Goal: Information Seeking & Learning: Learn about a topic

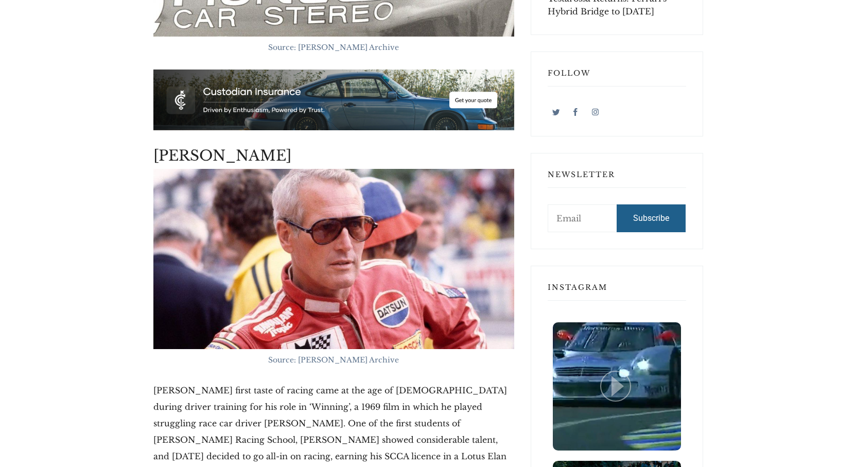
scroll to position [875, 0]
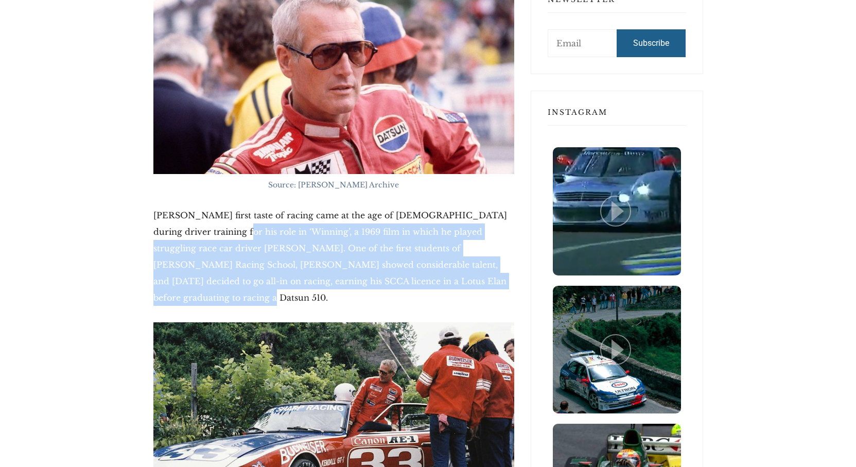
drag, startPoint x: 188, startPoint y: 237, endPoint x: 457, endPoint y: 278, distance: 271.3
click at [453, 279] on p "[PERSON_NAME] first taste of racing came at the age of [DEMOGRAPHIC_DATA] durin…" at bounding box center [333, 256] width 361 height 99
click at [462, 277] on p "[PERSON_NAME] first taste of racing came at the age of [DEMOGRAPHIC_DATA] durin…" at bounding box center [333, 256] width 361 height 99
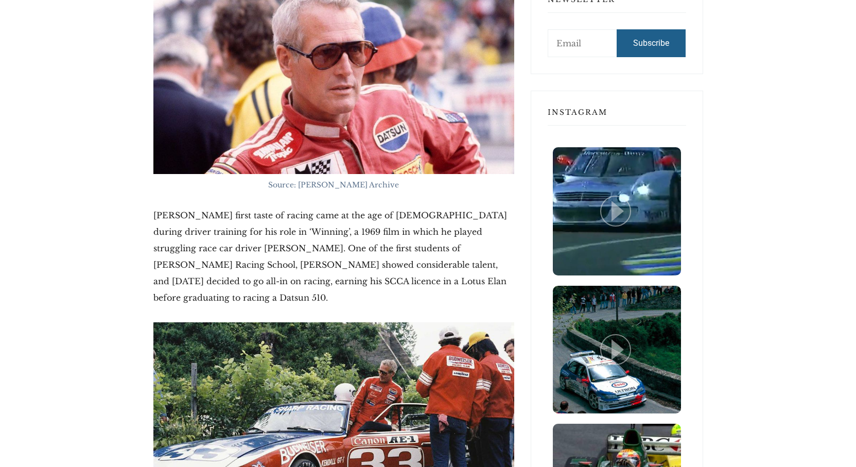
drag, startPoint x: 168, startPoint y: 201, endPoint x: 163, endPoint y: 201, distance: 5.2
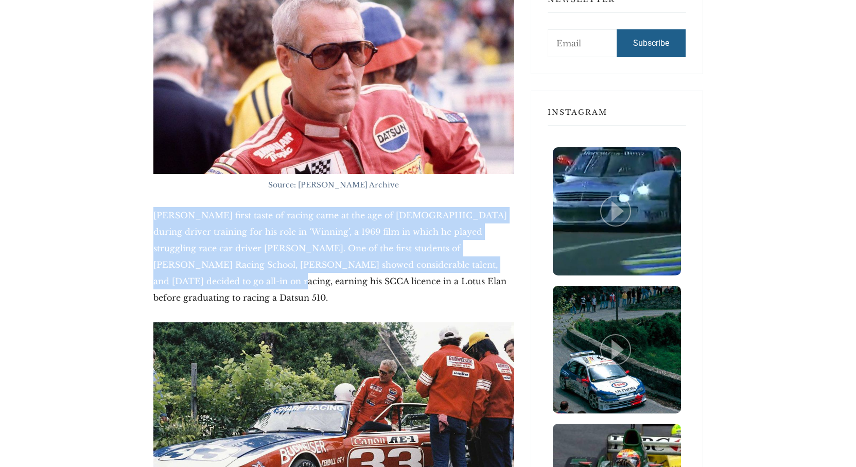
drag, startPoint x: 155, startPoint y: 205, endPoint x: 475, endPoint y: 272, distance: 326.5
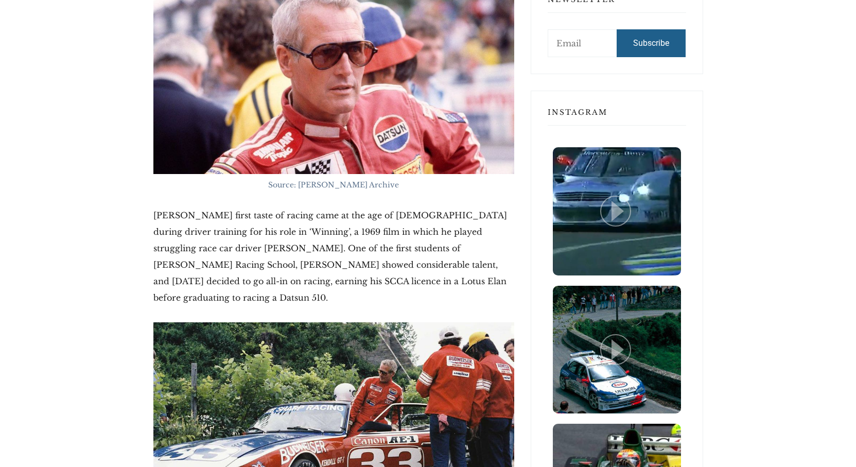
drag, startPoint x: 475, startPoint y: 276, endPoint x: 470, endPoint y: 279, distance: 5.3
click at [475, 276] on p "[PERSON_NAME] first taste of racing came at the age of [DEMOGRAPHIC_DATA] durin…" at bounding box center [333, 256] width 361 height 99
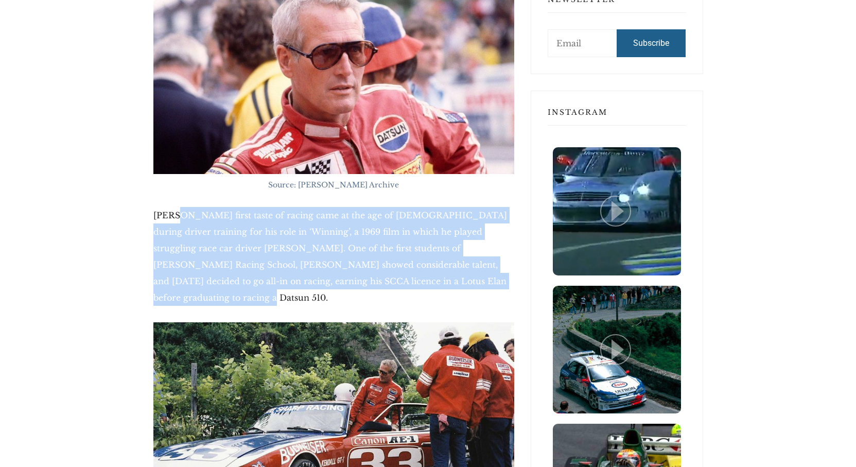
drag, startPoint x: 415, startPoint y: 258, endPoint x: 176, endPoint y: 204, distance: 245.7
drag, startPoint x: 191, startPoint y: 217, endPoint x: 462, endPoint y: 282, distance: 278.4
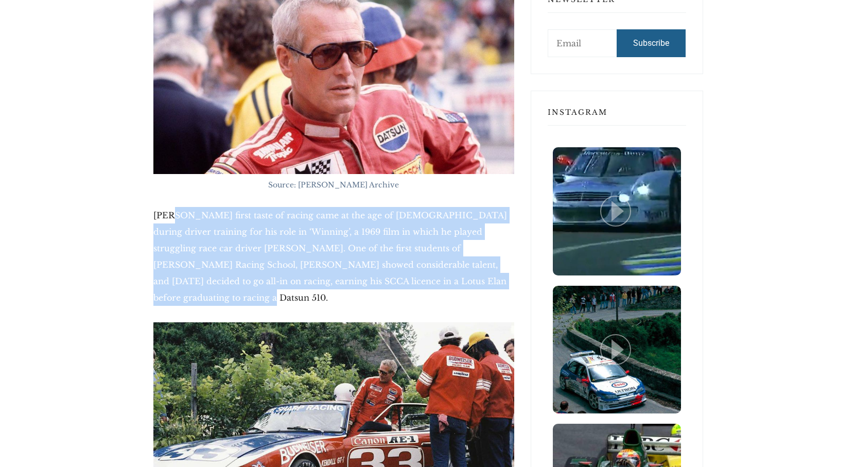
click at [462, 282] on p "[PERSON_NAME] first taste of racing came at the age of [DEMOGRAPHIC_DATA] durin…" at bounding box center [333, 256] width 361 height 99
drag, startPoint x: 465, startPoint y: 282, endPoint x: 234, endPoint y: 215, distance: 240.7
click at [234, 215] on p "[PERSON_NAME] first taste of racing came at the age of [DEMOGRAPHIC_DATA] durin…" at bounding box center [333, 256] width 361 height 99
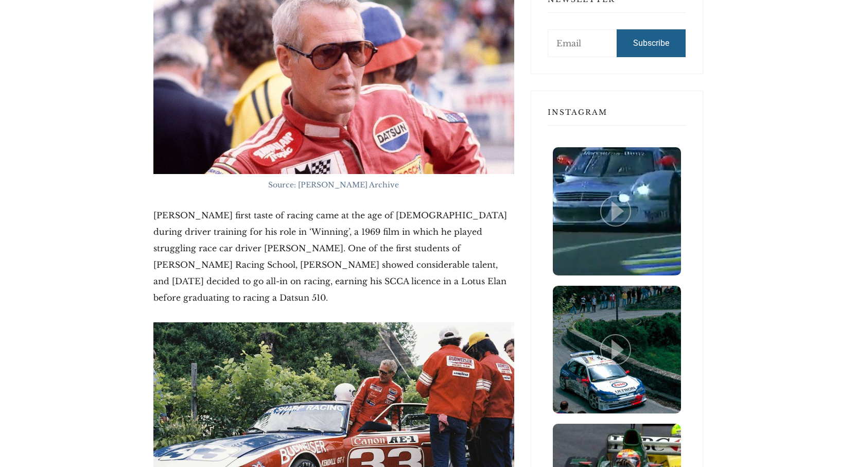
click at [222, 209] on p "[PERSON_NAME] first taste of racing came at the age of [DEMOGRAPHIC_DATA] durin…" at bounding box center [333, 256] width 361 height 99
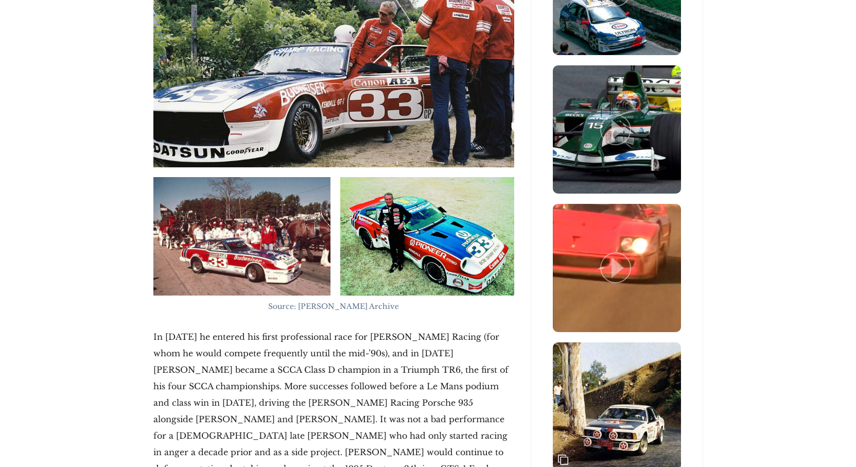
scroll to position [1235, 0]
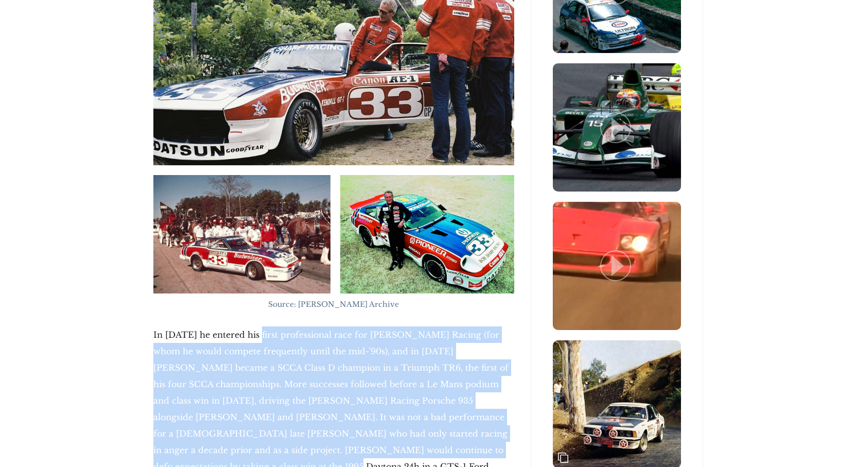
drag, startPoint x: 278, startPoint y: 333, endPoint x: 461, endPoint y: 430, distance: 207.0
click at [462, 434] on p "In [DATE] he entered his first professional race for [PERSON_NAME] Racing (for …" at bounding box center [333, 416] width 361 height 181
click at [461, 430] on p "In [DATE] he entered his first professional race for [PERSON_NAME] Racing (for …" at bounding box center [333, 416] width 361 height 181
drag, startPoint x: 443, startPoint y: 429, endPoint x: 187, endPoint y: 309, distance: 283.0
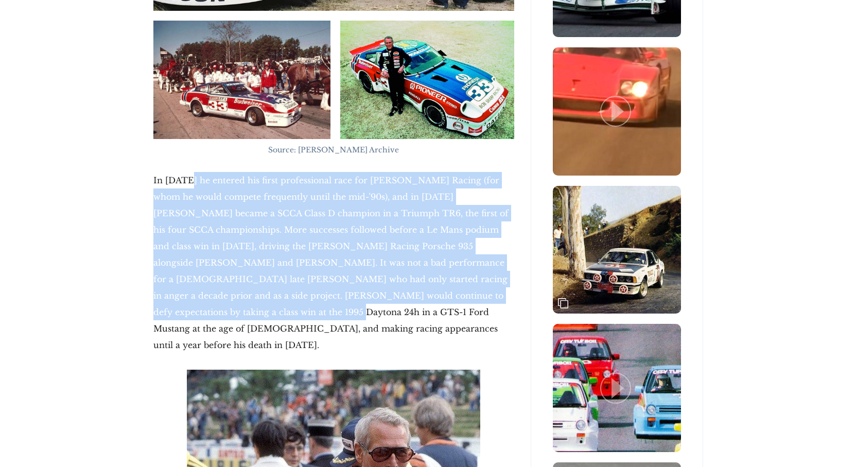
click at [284, 238] on p "In [DATE] he entered his first professional race for [PERSON_NAME] Racing (for …" at bounding box center [333, 262] width 361 height 181
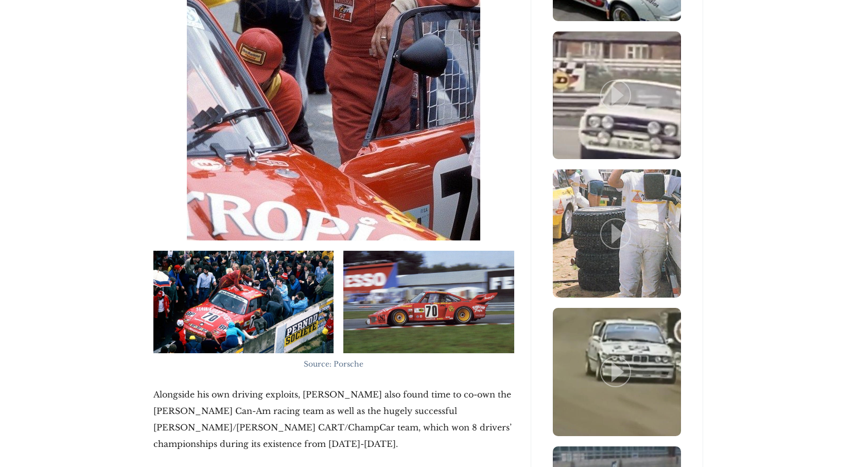
scroll to position [2059, 0]
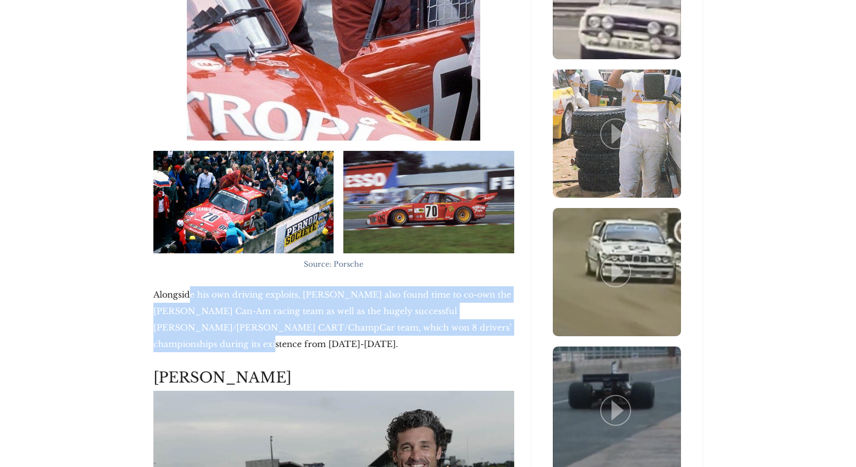
drag, startPoint x: 269, startPoint y: 260, endPoint x: 387, endPoint y: 301, distance: 124.2
click at [387, 301] on p "Alongside his own driving exploits, [PERSON_NAME] also found time to co-own the…" at bounding box center [333, 319] width 361 height 66
drag, startPoint x: 386, startPoint y: 294, endPoint x: 136, endPoint y: 248, distance: 254.0
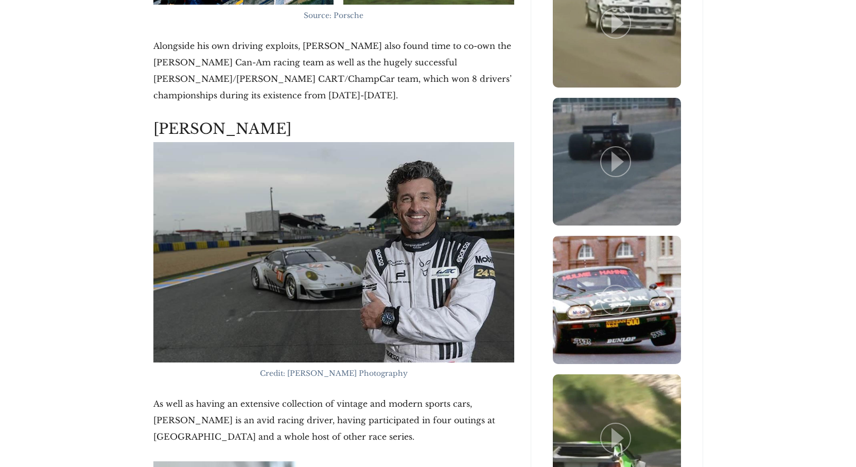
scroll to position [2316, 0]
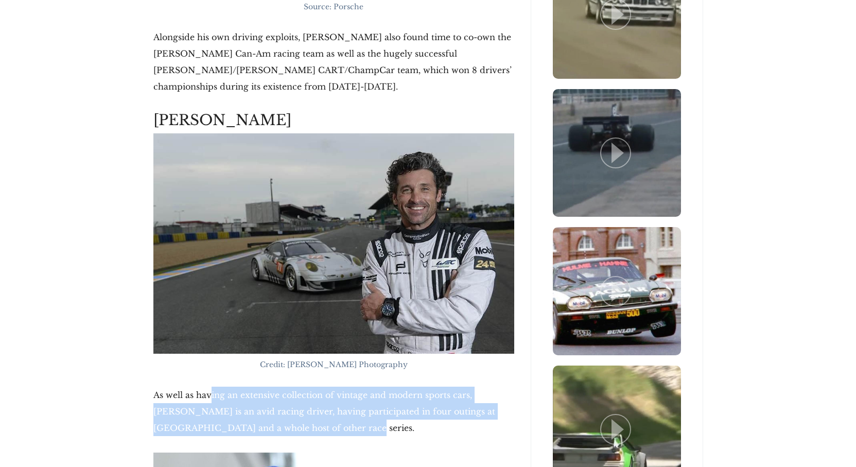
drag, startPoint x: 240, startPoint y: 339, endPoint x: 440, endPoint y: 387, distance: 205.3
click at [439, 387] on p "As well as having an extensive collection of vintage and modern sports cars, [P…" at bounding box center [333, 411] width 361 height 49
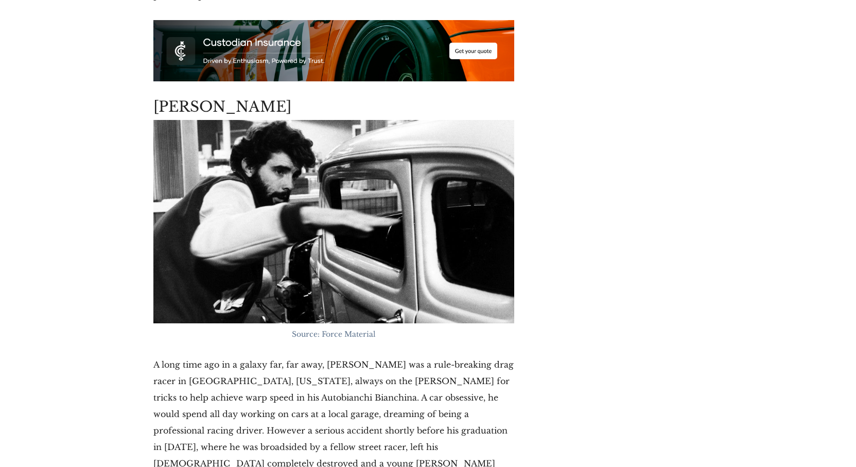
scroll to position [3500, 0]
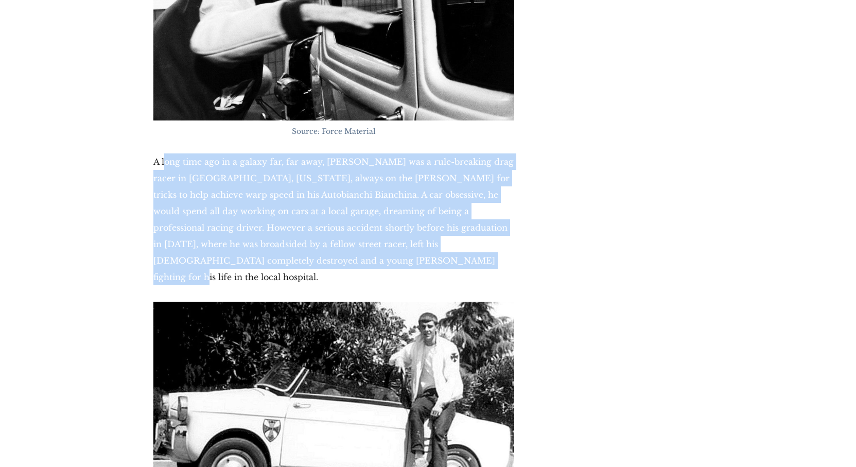
drag, startPoint x: 440, startPoint y: 196, endPoint x: 165, endPoint y: 98, distance: 291.9
click at [165, 153] on p "A long time ago in a galaxy far, far away, [PERSON_NAME] was a rule-breaking dr…" at bounding box center [333, 219] width 361 height 132
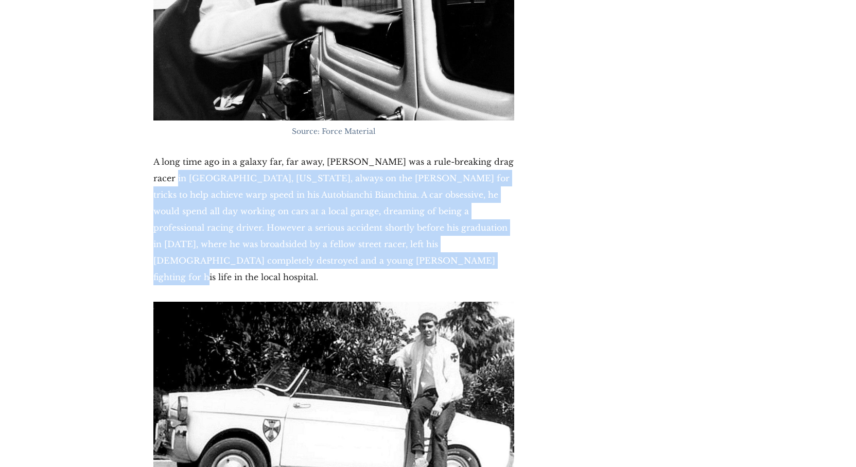
drag, startPoint x: 179, startPoint y: 110, endPoint x: 332, endPoint y: 194, distance: 174.8
click at [332, 194] on p "A long time ago in a galaxy far, far away, [PERSON_NAME] was a rule-breaking dr…" at bounding box center [333, 219] width 361 height 132
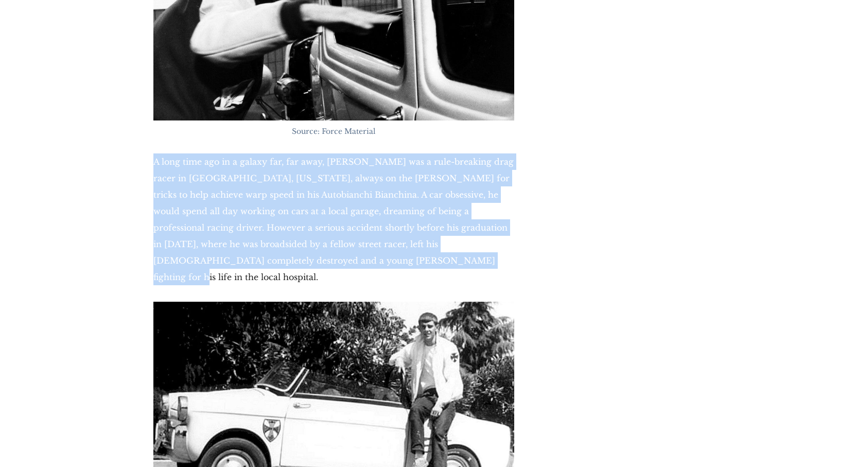
drag, startPoint x: 229, startPoint y: 157, endPoint x: 128, endPoint y: 87, distance: 122.8
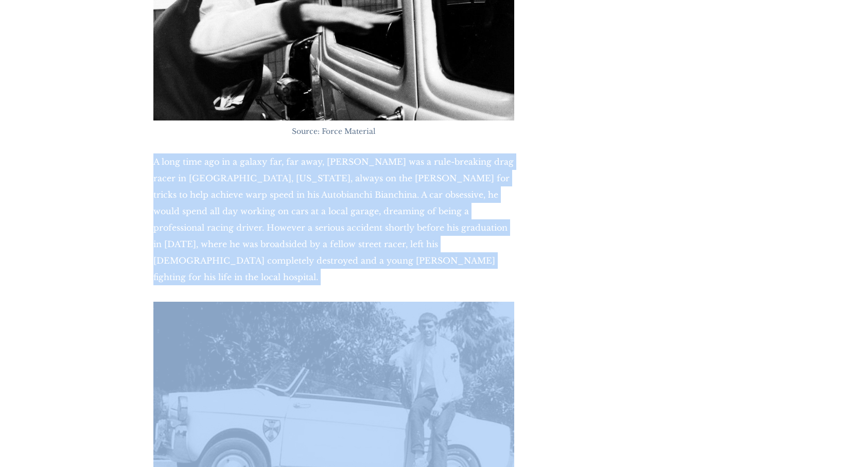
drag, startPoint x: 335, startPoint y: 176, endPoint x: 393, endPoint y: 202, distance: 63.1
click at [393, 202] on p "A long time ago in a galaxy far, far away, [PERSON_NAME] was a rule-breaking dr…" at bounding box center [333, 219] width 361 height 132
drag, startPoint x: 393, startPoint y: 202, endPoint x: 149, endPoint y: 95, distance: 265.9
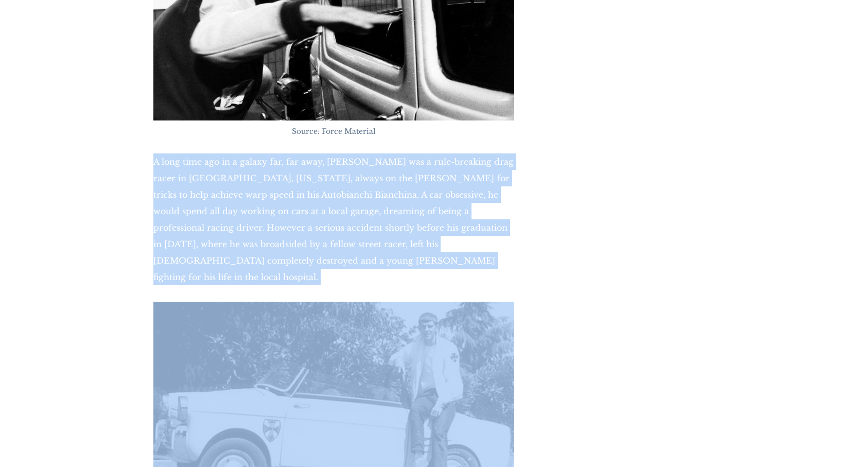
drag, startPoint x: 149, startPoint y: 95, endPoint x: 355, endPoint y: 203, distance: 232.1
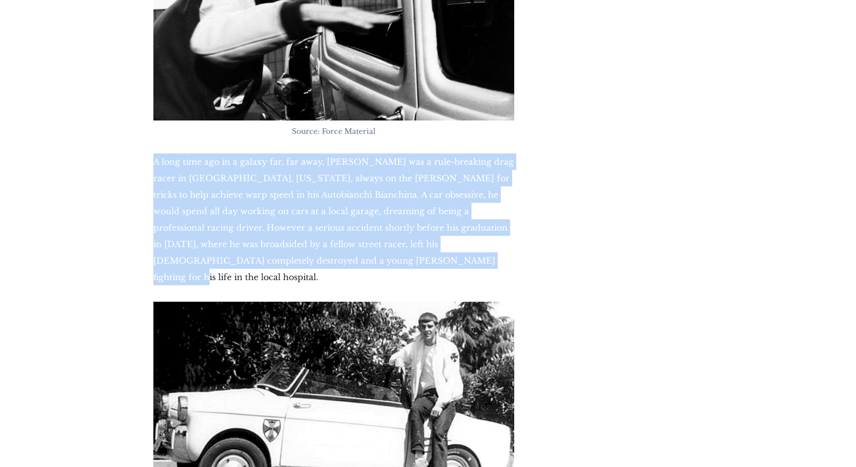
drag, startPoint x: 293, startPoint y: 186, endPoint x: 144, endPoint y: 88, distance: 178.4
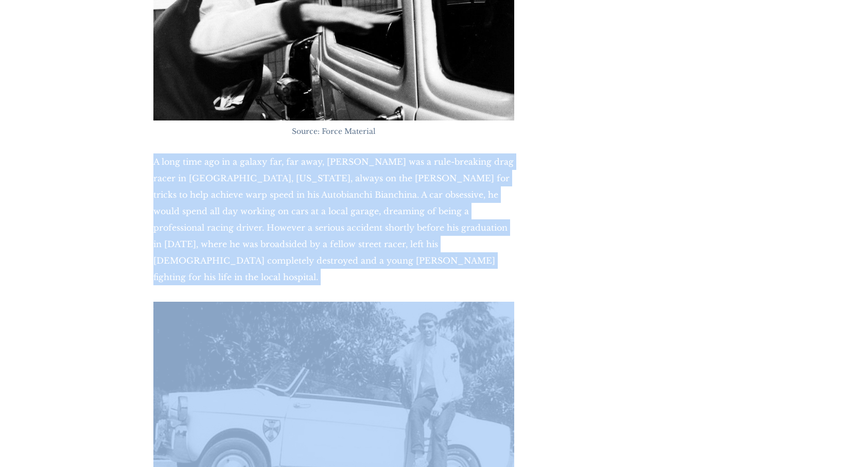
drag, startPoint x: 296, startPoint y: 165, endPoint x: 388, endPoint y: 221, distance: 107.4
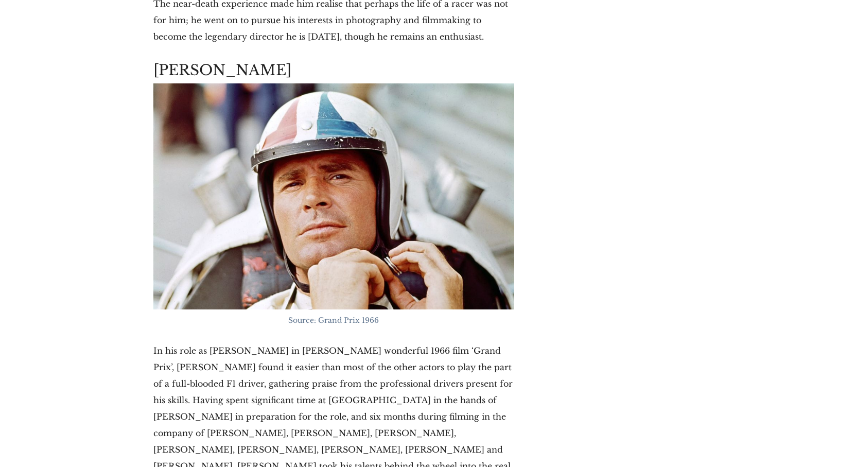
scroll to position [4272, 0]
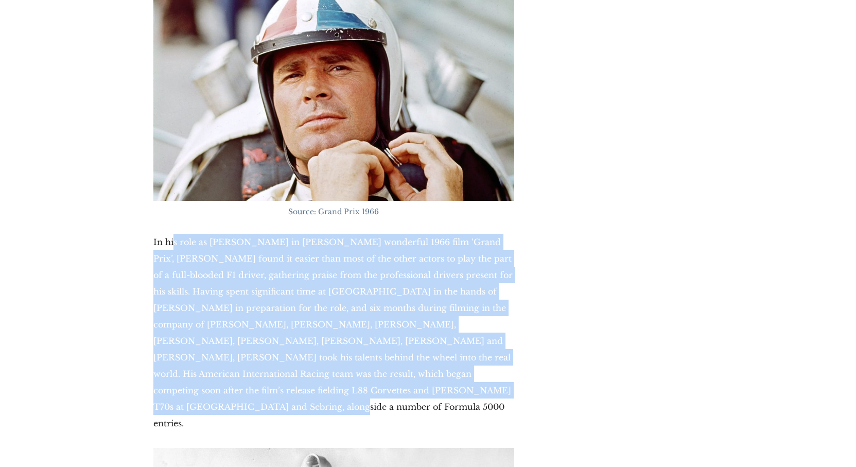
drag, startPoint x: 190, startPoint y: 167, endPoint x: 415, endPoint y: 309, distance: 266.0
click at [415, 309] on p "In his role as [PERSON_NAME] in [PERSON_NAME] wonderful 1966 film ‘Grand Prix’,…" at bounding box center [333, 333] width 361 height 198
drag, startPoint x: 437, startPoint y: 308, endPoint x: 116, endPoint y: 146, distance: 360.2
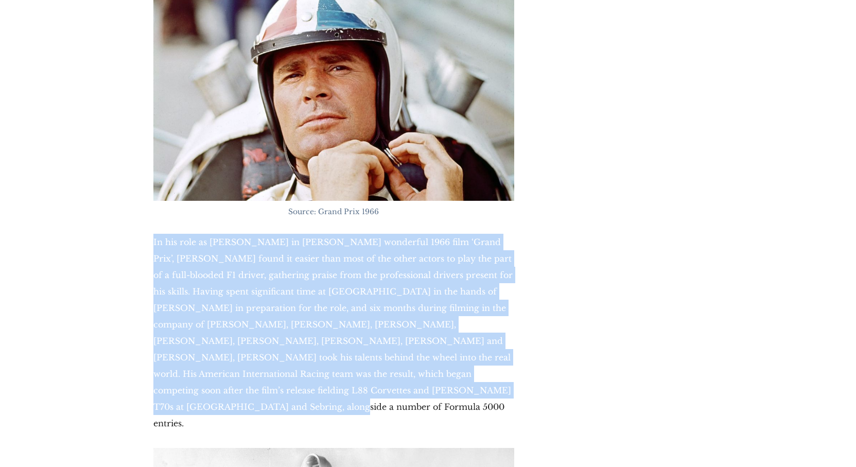
drag, startPoint x: 236, startPoint y: 242, endPoint x: 411, endPoint y: 322, distance: 192.6
drag, startPoint x: 422, startPoint y: 321, endPoint x: 118, endPoint y: 138, distance: 354.6
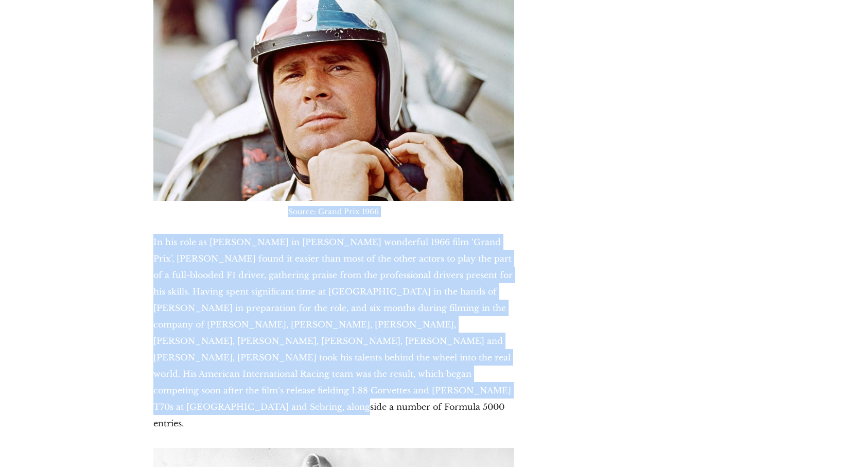
drag, startPoint x: 143, startPoint y: 163, endPoint x: 398, endPoint y: 314, distance: 297.2
click at [398, 314] on p "In his role as [PERSON_NAME] in [PERSON_NAME] wonderful 1966 film ‘Grand Prix’,…" at bounding box center [333, 333] width 361 height 198
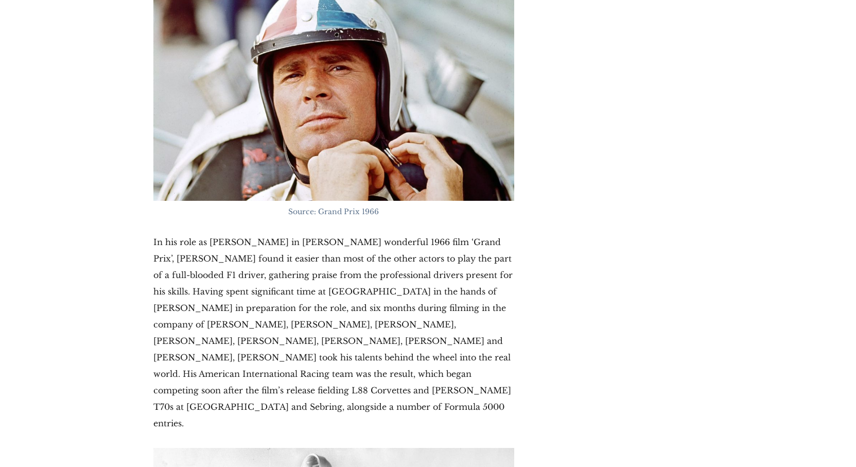
click at [440, 314] on p "In his role as [PERSON_NAME] in [PERSON_NAME] wonderful 1966 film ‘Grand Prix’,…" at bounding box center [333, 333] width 361 height 198
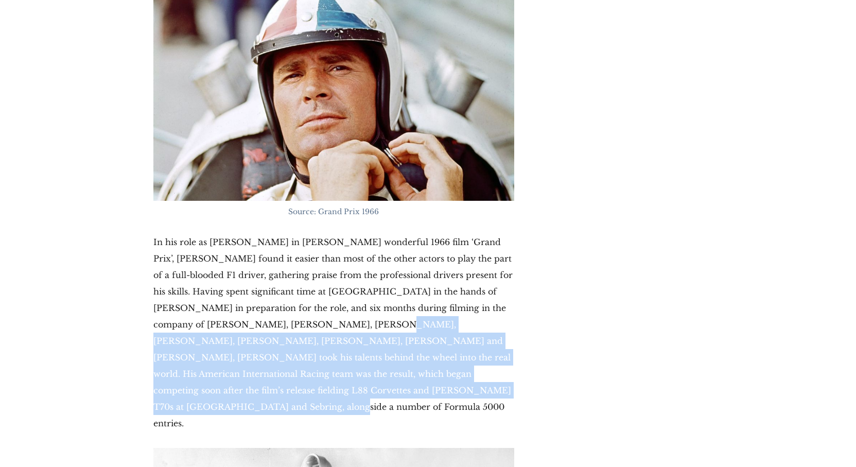
drag, startPoint x: 301, startPoint y: 239, endPoint x: 460, endPoint y: 310, distance: 174.2
click at [460, 310] on p "In his role as [PERSON_NAME] in [PERSON_NAME] wonderful 1966 film ‘Grand Prix’,…" at bounding box center [333, 333] width 361 height 198
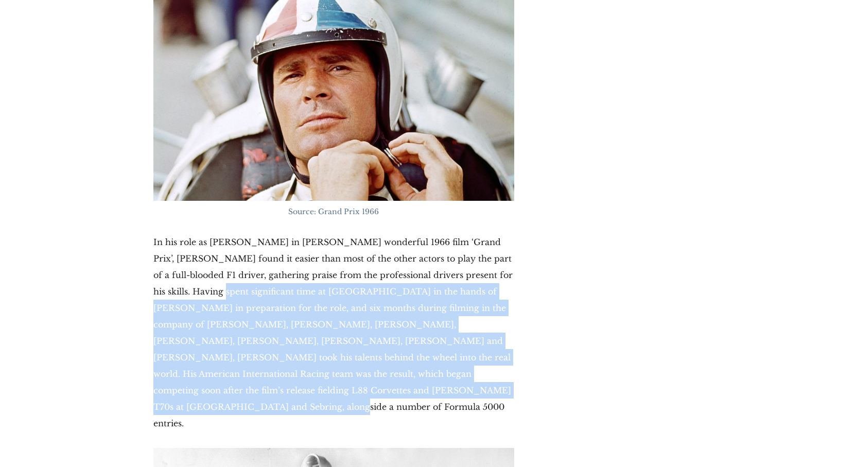
drag, startPoint x: 485, startPoint y: 317, endPoint x: 176, endPoint y: 211, distance: 326.8
click at [176, 234] on p "In his role as [PERSON_NAME] in [PERSON_NAME] wonderful 1966 film ‘Grand Prix’,…" at bounding box center [333, 333] width 361 height 198
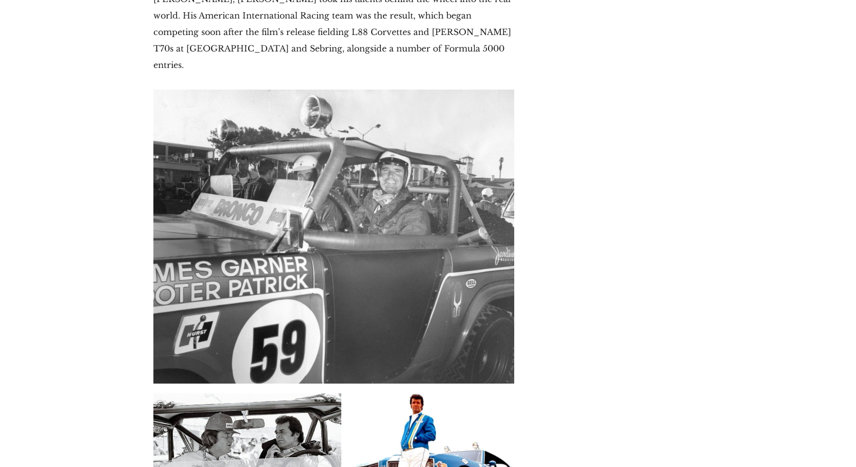
scroll to position [4683, 0]
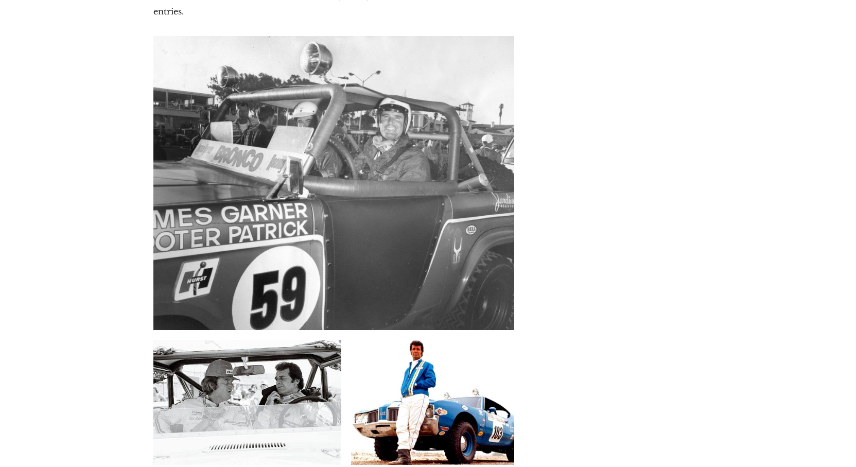
click at [414, 340] on img at bounding box center [432, 403] width 163 height 126
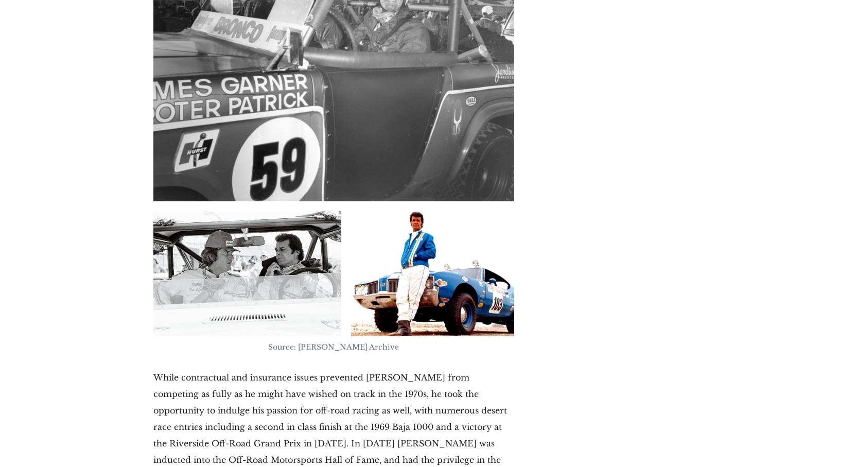
scroll to position [4838, 0]
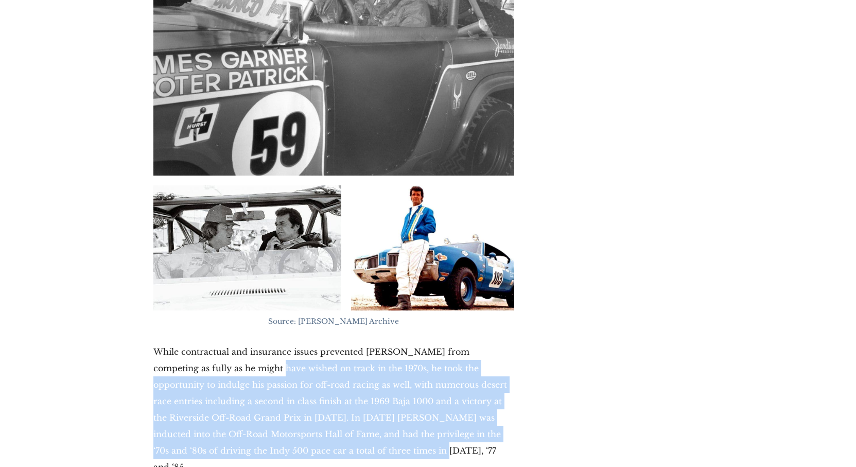
drag, startPoint x: 284, startPoint y: 277, endPoint x: 411, endPoint y: 332, distance: 138.5
click at [408, 343] on p "While contractual and insurance issues prevented [PERSON_NAME] from competing a…" at bounding box center [333, 409] width 361 height 132
click at [411, 343] on p "While contractual and insurance issues prevented [PERSON_NAME] from competing a…" at bounding box center [333, 409] width 361 height 132
drag, startPoint x: 364, startPoint y: 331, endPoint x: 149, endPoint y: 249, distance: 230.4
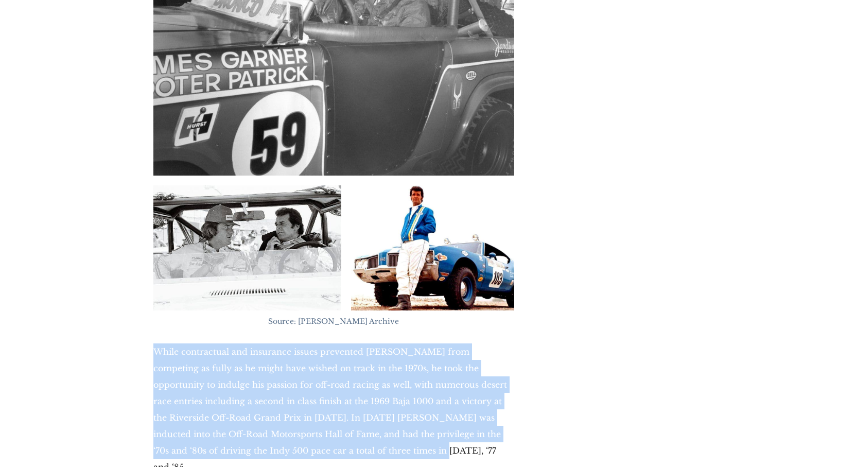
drag, startPoint x: 158, startPoint y: 239, endPoint x: 444, endPoint y: 334, distance: 300.8
drag, startPoint x: 444, startPoint y: 334, endPoint x: 430, endPoint y: 330, distance: 14.4
click at [443, 343] on p "While contractual and insurance issues prevented [PERSON_NAME] from competing a…" at bounding box center [333, 409] width 361 height 132
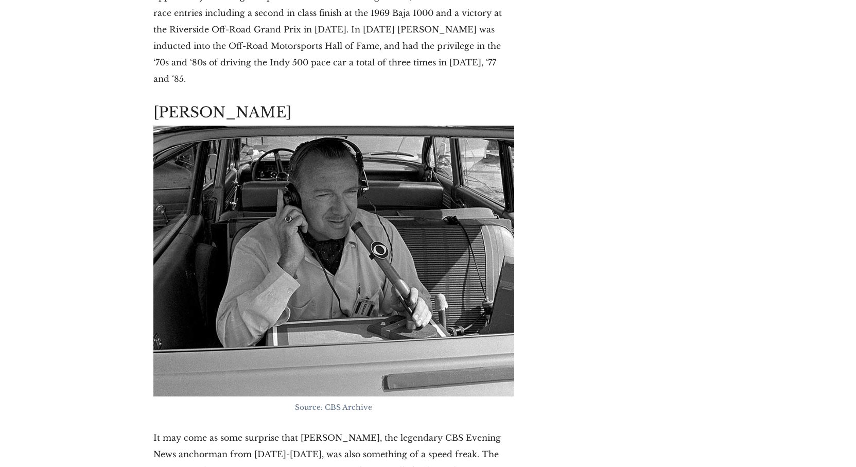
scroll to position [5250, 0]
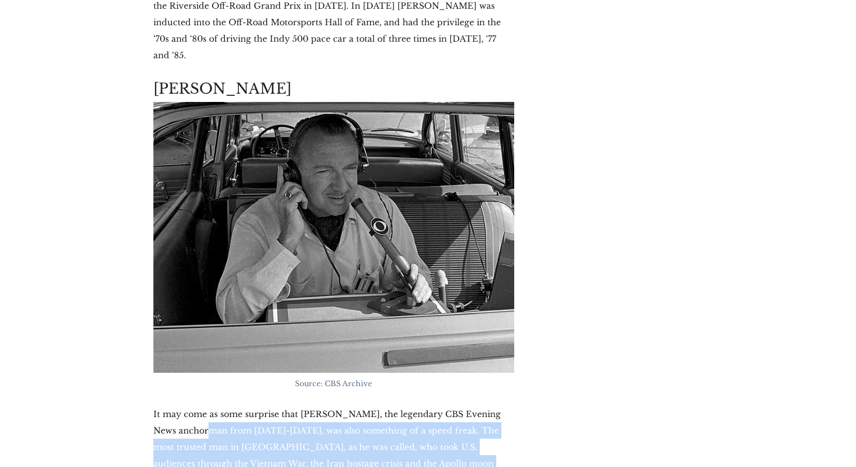
drag, startPoint x: 177, startPoint y: 292, endPoint x: 317, endPoint y: 415, distance: 186.7
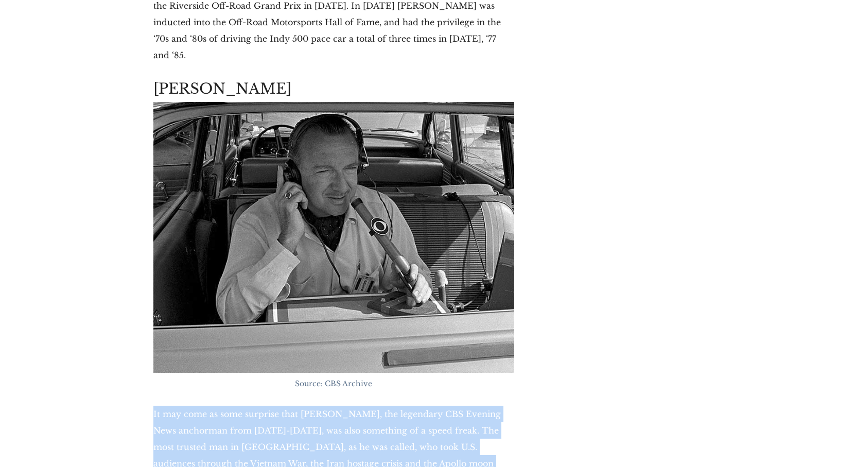
drag, startPoint x: 327, startPoint y: 415, endPoint x: 90, endPoint y: 278, distance: 273.7
drag, startPoint x: 90, startPoint y: 278, endPoint x: 325, endPoint y: 422, distance: 275.1
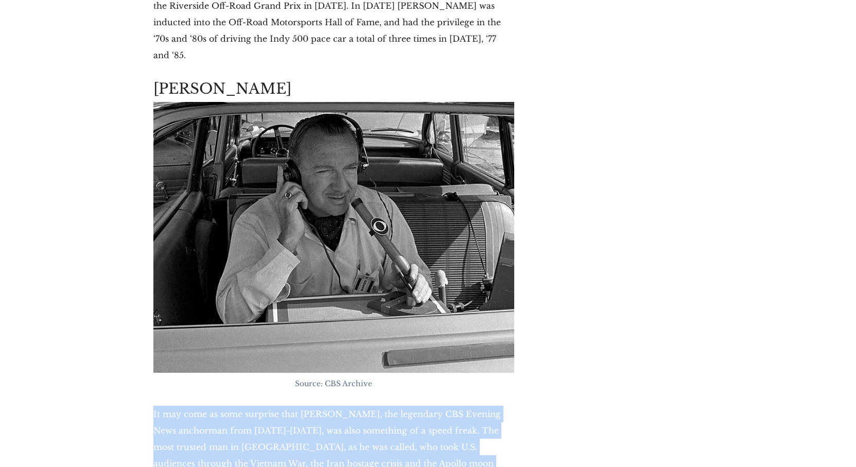
drag, startPoint x: 325, startPoint y: 422, endPoint x: 91, endPoint y: 274, distance: 276.4
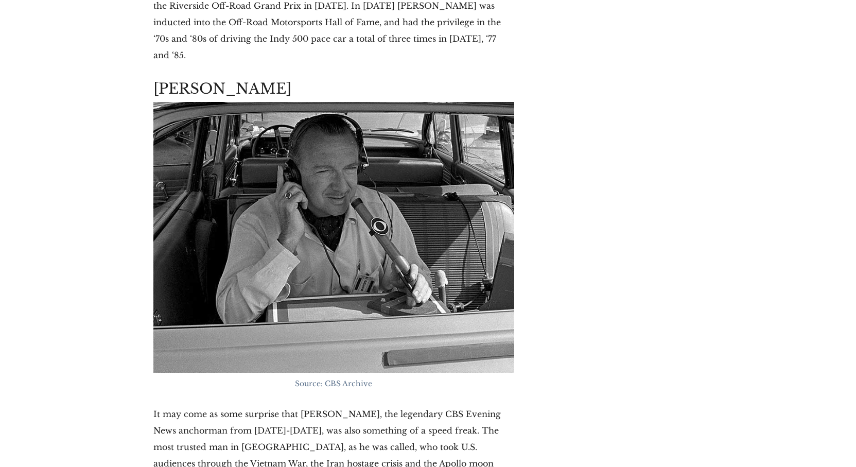
drag, startPoint x: 295, startPoint y: 414, endPoint x: 271, endPoint y: 413, distance: 23.7
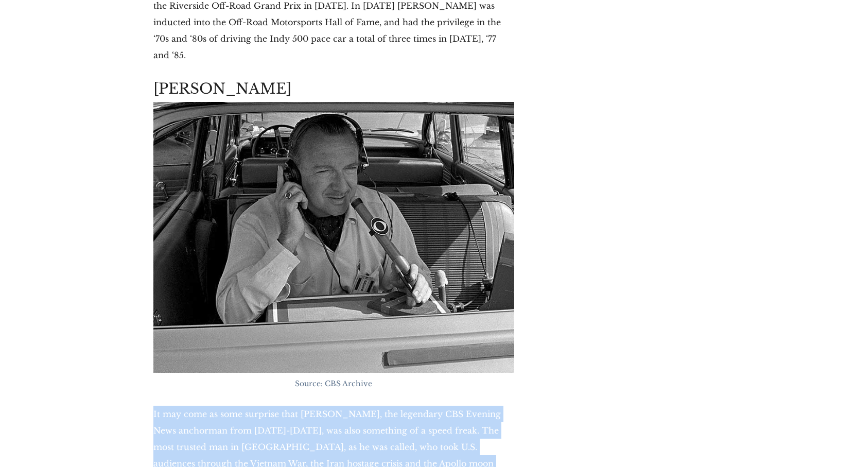
drag, startPoint x: 272, startPoint y: 413, endPoint x: 157, endPoint y: 277, distance: 178.2
drag, startPoint x: 221, startPoint y: 364, endPoint x: 258, endPoint y: 405, distance: 55.4
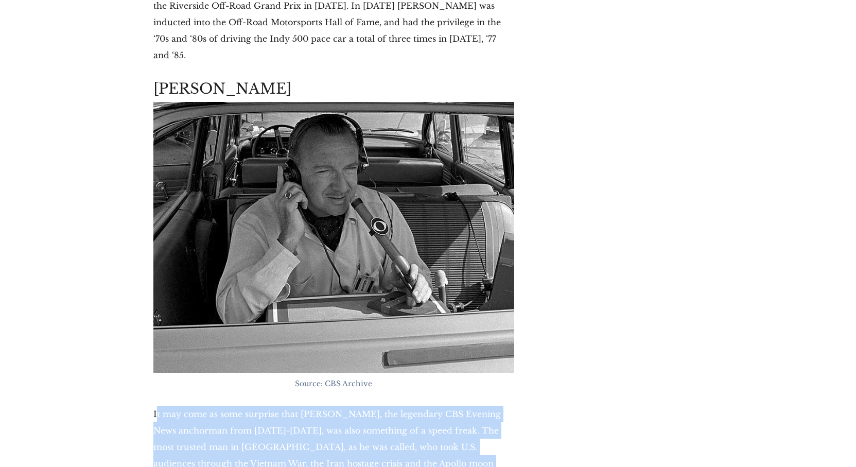
drag, startPoint x: 273, startPoint y: 417, endPoint x: 134, endPoint y: 279, distance: 196.2
drag, startPoint x: 251, startPoint y: 376, endPoint x: 302, endPoint y: 423, distance: 69.2
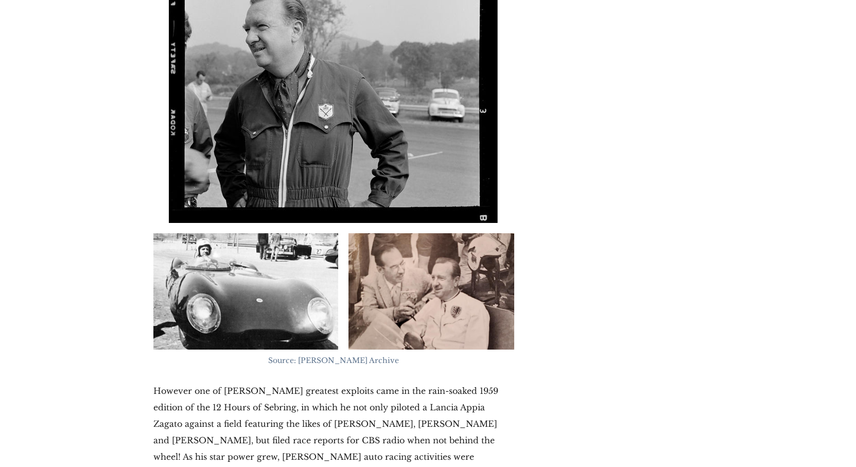
scroll to position [5970, 0]
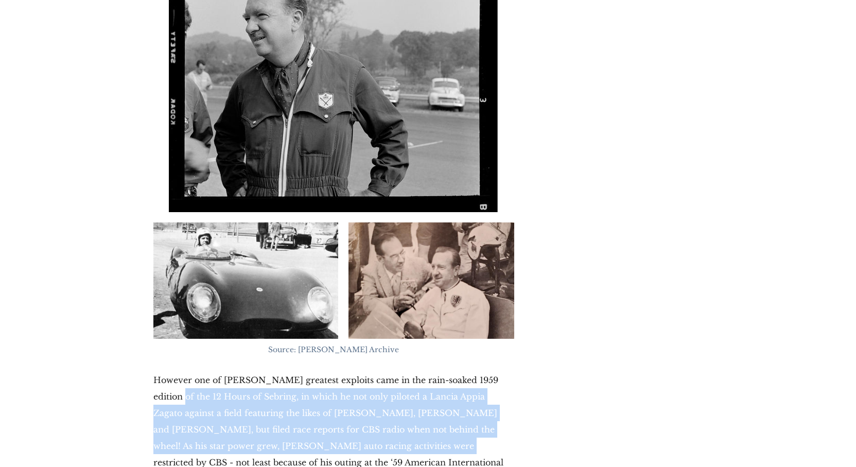
drag, startPoint x: 149, startPoint y: 233, endPoint x: 318, endPoint y: 286, distance: 176.4
click at [318, 286] on div "[DATE] Glitz In The Pits: The Stars Who Race Cars Motor racing has long been se…" at bounding box center [428, 0] width 856 height 11532
click at [318, 372] on p "However one of [PERSON_NAME] greatest exploits came in the rain-soaked 1959 edi…" at bounding box center [333, 462] width 361 height 181
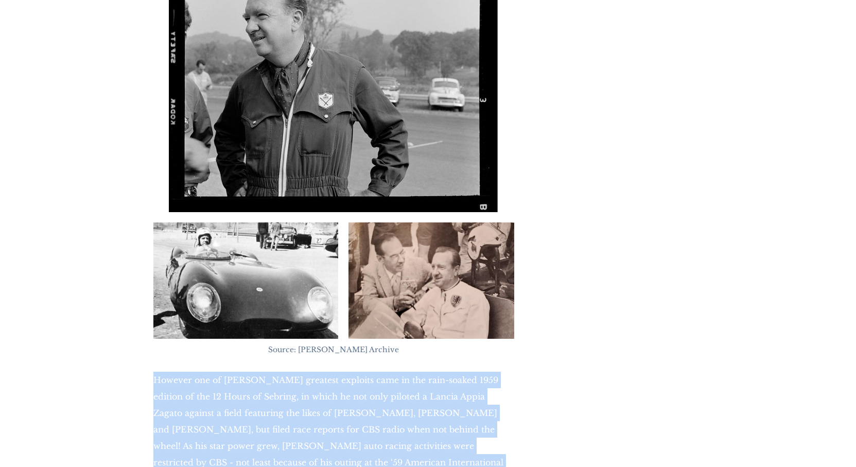
drag, startPoint x: 477, startPoint y: 358, endPoint x: 150, endPoint y: 203, distance: 361.7
drag, startPoint x: 150, startPoint y: 203, endPoint x: 366, endPoint y: 364, distance: 269.6
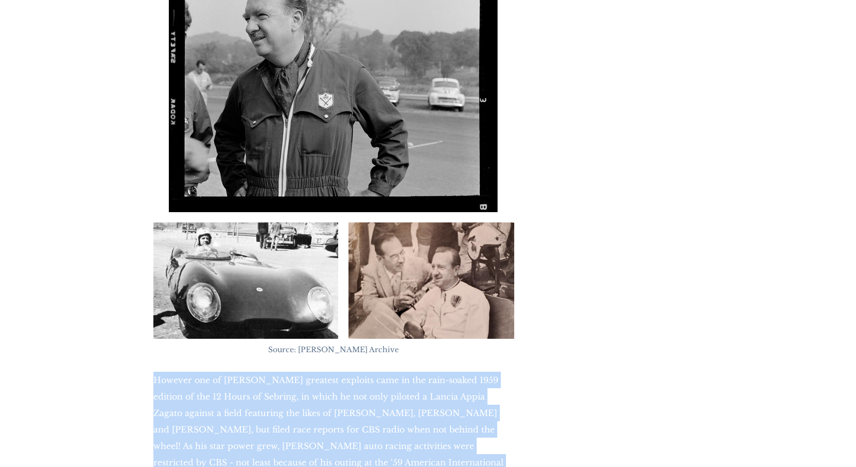
click at [366, 372] on p "However one of [PERSON_NAME] greatest exploits came in the rain-soaked 1959 edi…" at bounding box center [333, 462] width 361 height 181
drag, startPoint x: 368, startPoint y: 364, endPoint x: 103, endPoint y: 197, distance: 314.1
click at [103, 197] on div "[DATE] Glitz In The Pits: The Stars Who Race Cars Motor racing has long been se…" at bounding box center [428, 0] width 856 height 11532
drag, startPoint x: 168, startPoint y: 243, endPoint x: 350, endPoint y: 336, distance: 204.2
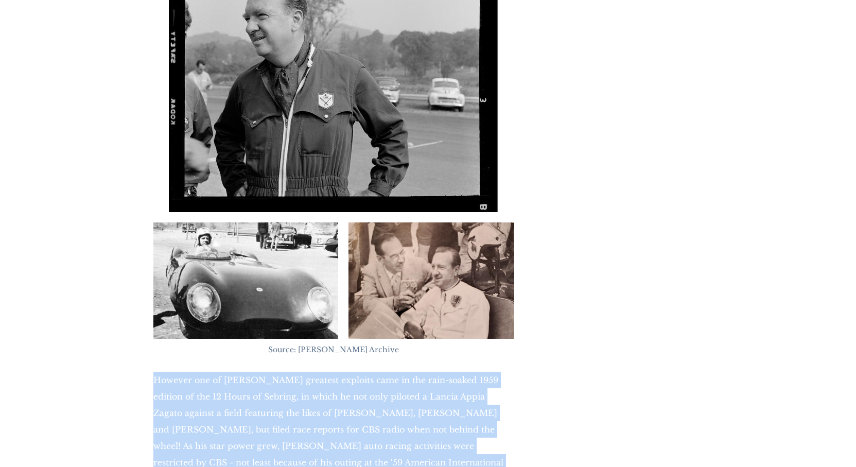
click at [350, 336] on div "[DATE] Glitz In The Pits: The Stars Who Race Cars Motor racing has long been se…" at bounding box center [428, 0] width 856 height 11532
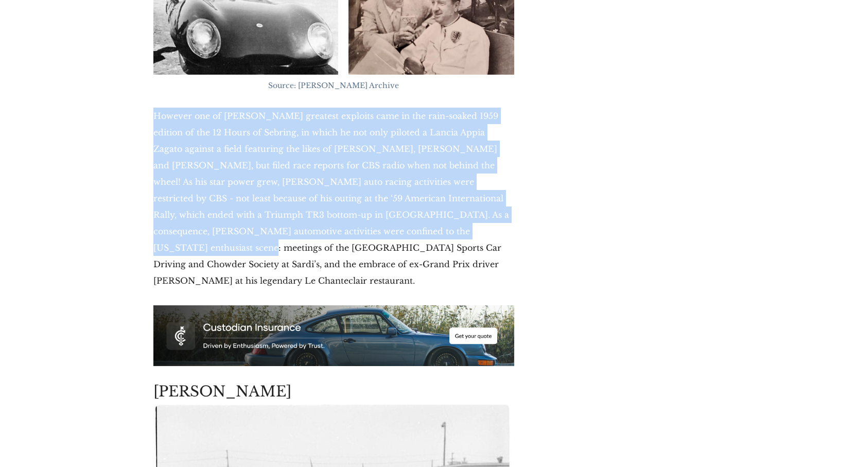
scroll to position [6125, 0]
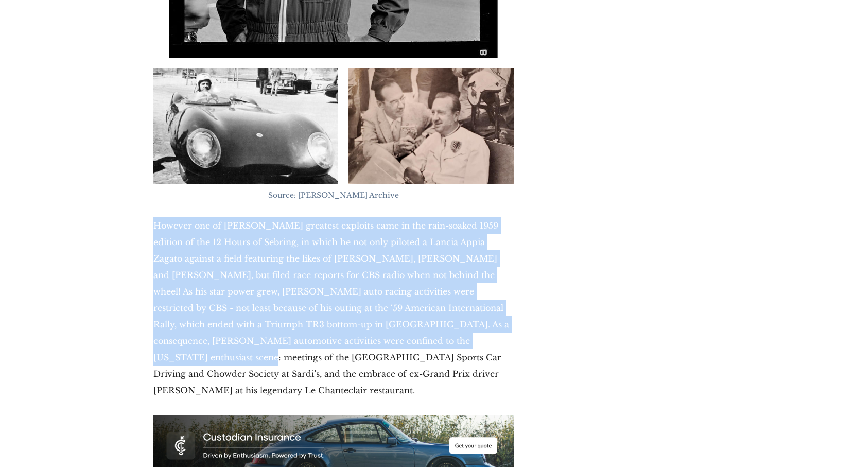
click at [248, 217] on p "However one of [PERSON_NAME] greatest exploits came in the rain-soaked 1959 edi…" at bounding box center [333, 307] width 361 height 181
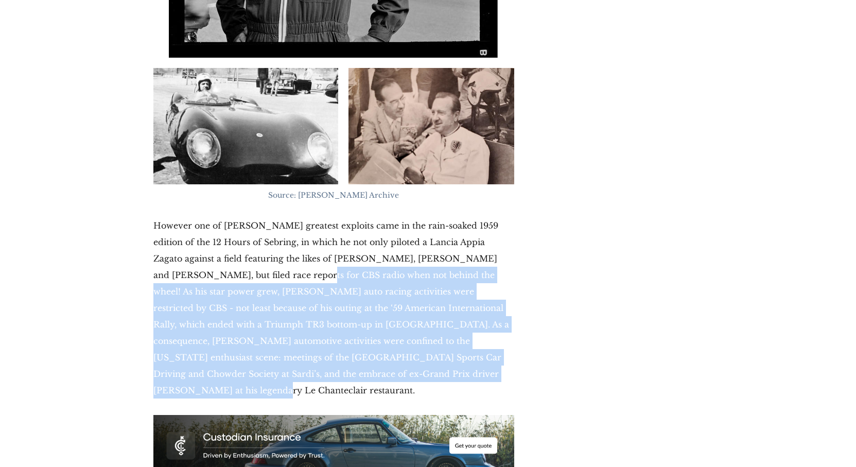
drag, startPoint x: 266, startPoint y: 141, endPoint x: 353, endPoint y: 213, distance: 113.3
click at [353, 217] on p "However one of [PERSON_NAME] greatest exploits came in the rain-soaked 1959 edi…" at bounding box center [333, 307] width 361 height 181
drag, startPoint x: 357, startPoint y: 213, endPoint x: 198, endPoint y: 111, distance: 188.9
click at [198, 217] on p "However one of [PERSON_NAME] greatest exploits came in the rain-soaked 1959 edi…" at bounding box center [333, 307] width 361 height 181
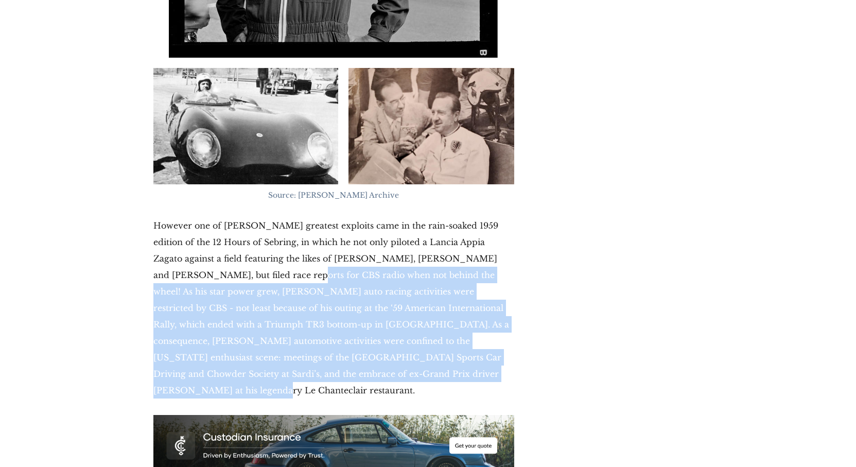
click at [198, 217] on p "However one of [PERSON_NAME] greatest exploits came in the rain-soaked 1959 edi…" at bounding box center [333, 307] width 361 height 181
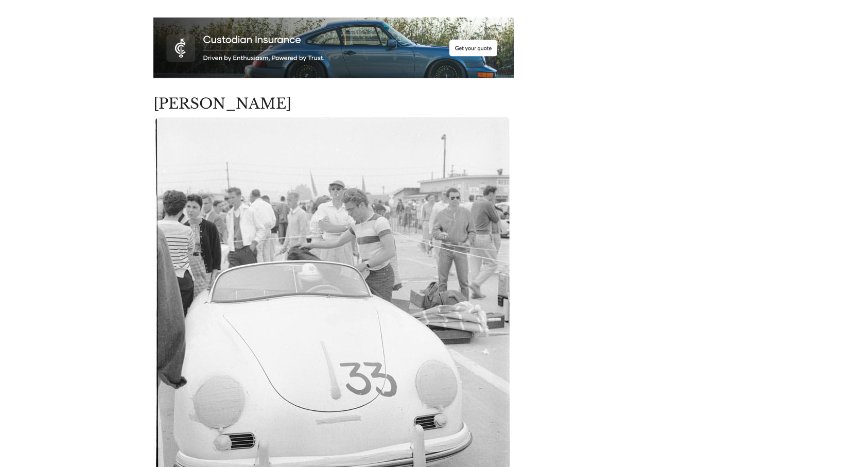
scroll to position [6742, 0]
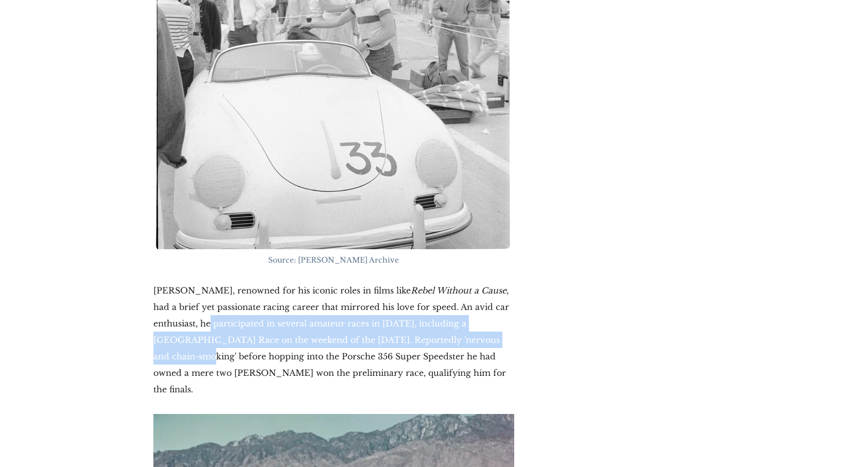
drag, startPoint x: 201, startPoint y: 146, endPoint x: 438, endPoint y: 166, distance: 238.2
click at [438, 282] on p "[PERSON_NAME], renowned for his iconic roles in films like Rebel Without a Caus…" at bounding box center [333, 339] width 361 height 115
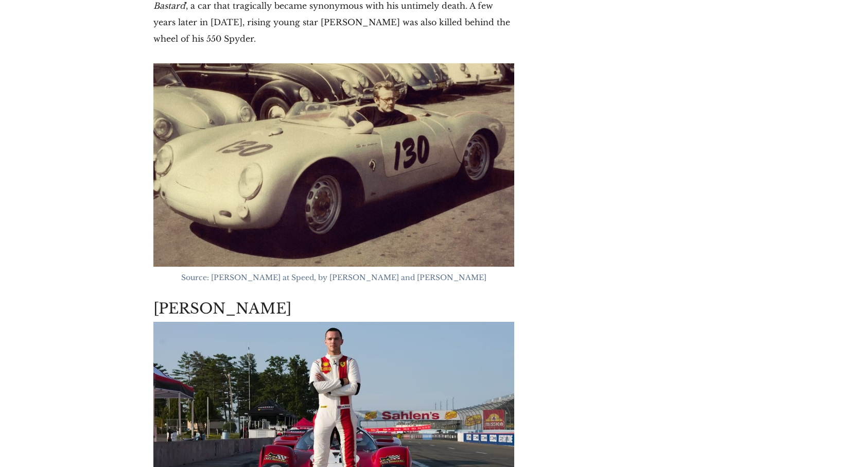
scroll to position [7874, 0]
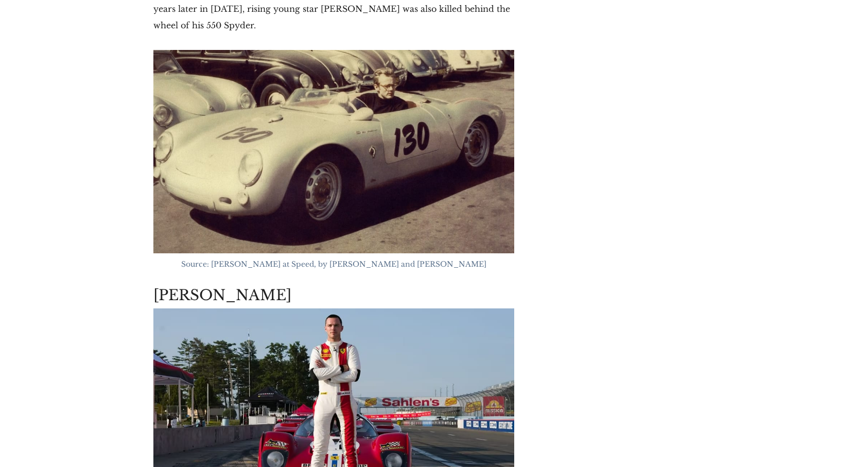
drag, startPoint x: 274, startPoint y: 386, endPoint x: 447, endPoint y: 416, distance: 175.0
drag, startPoint x: 447, startPoint y: 416, endPoint x: 147, endPoint y: 313, distance: 317.2
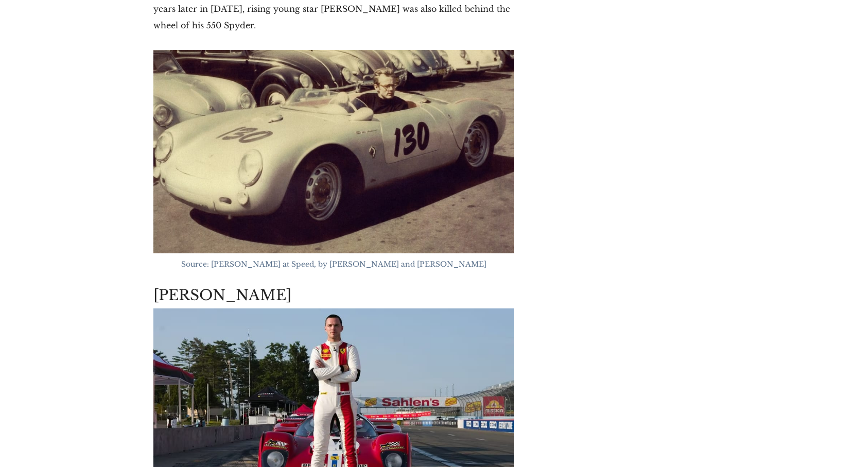
drag, startPoint x: 323, startPoint y: 373, endPoint x: 447, endPoint y: 408, distance: 129.2
drag, startPoint x: 447, startPoint y: 408, endPoint x: 128, endPoint y: 314, distance: 332.6
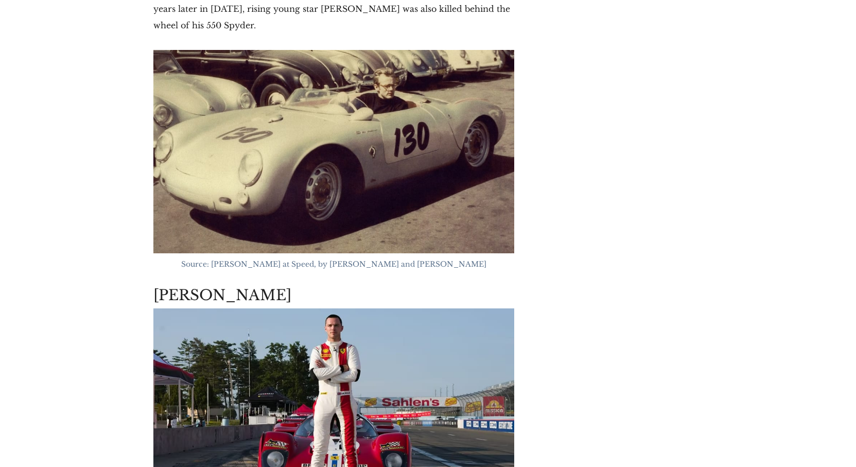
drag, startPoint x: 128, startPoint y: 314, endPoint x: 436, endPoint y: 414, distance: 324.2
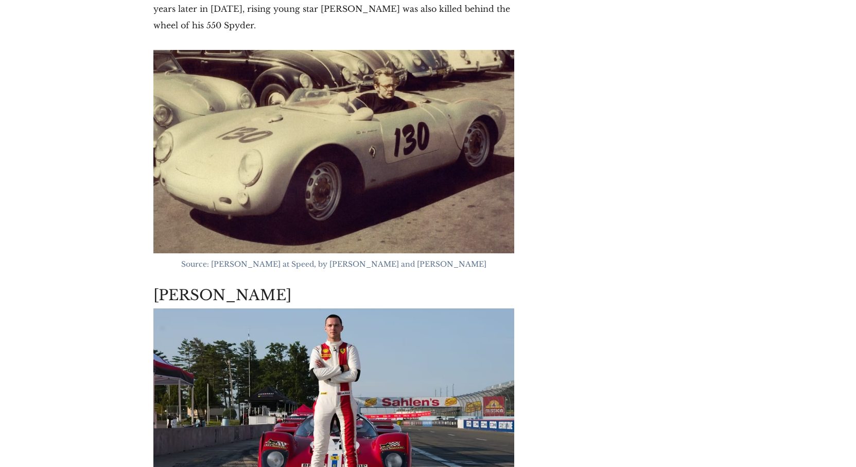
drag, startPoint x: 245, startPoint y: 350, endPoint x: 139, endPoint y: 321, distance: 110.1
drag, startPoint x: 139, startPoint y: 321, endPoint x: 461, endPoint y: 413, distance: 334.7
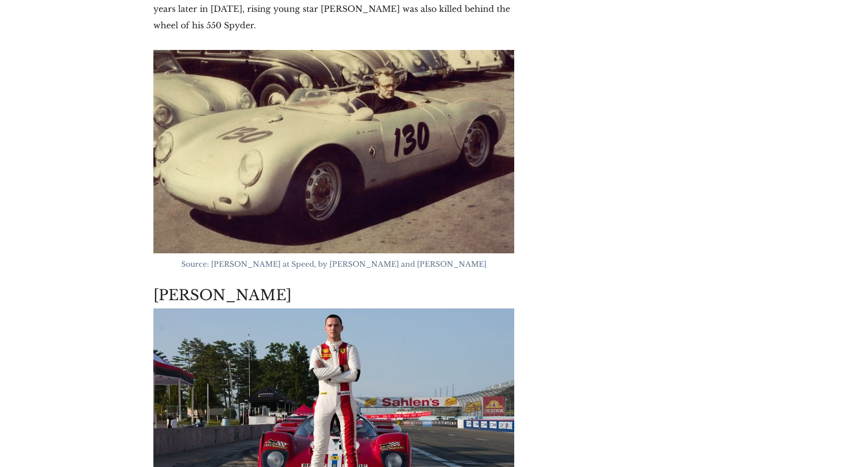
drag, startPoint x: 447, startPoint y: 407, endPoint x: 153, endPoint y: 312, distance: 308.3
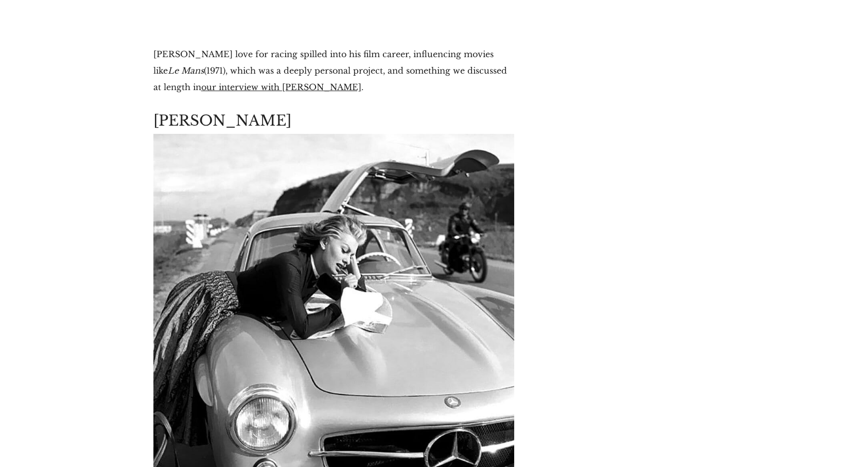
scroll to position [10036, 0]
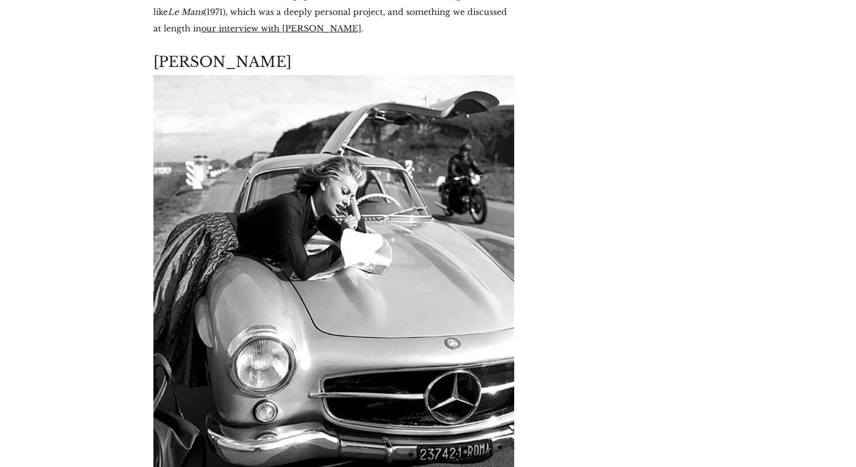
drag, startPoint x: 227, startPoint y: 242, endPoint x: 434, endPoint y: 330, distance: 224.8
drag, startPoint x: 380, startPoint y: 309, endPoint x: 122, endPoint y: 240, distance: 266.8
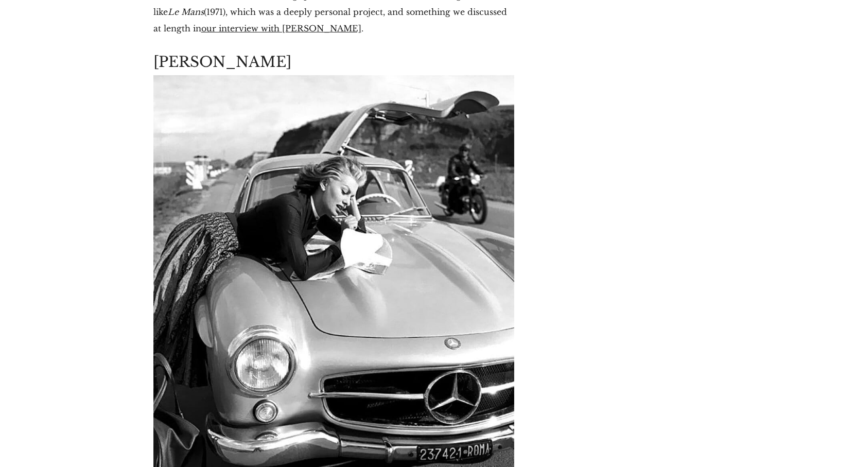
drag, startPoint x: 122, startPoint y: 240, endPoint x: 415, endPoint y: 327, distance: 305.8
drag, startPoint x: 415, startPoint y: 327, endPoint x: 107, endPoint y: 235, distance: 322.2
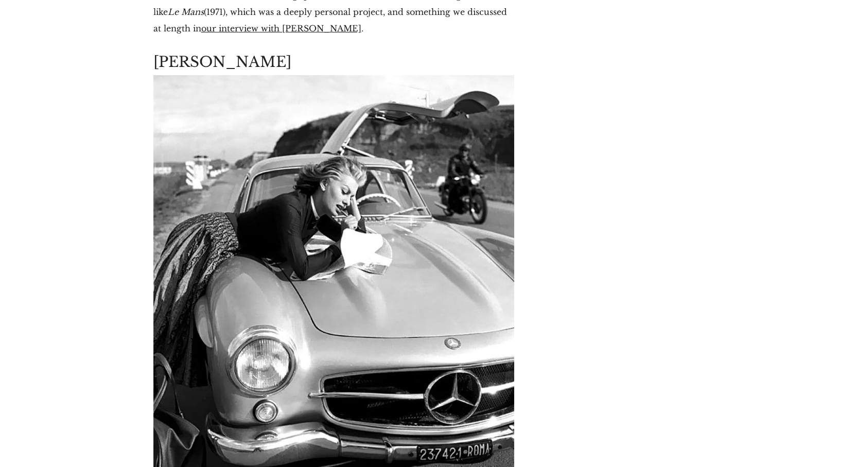
drag, startPoint x: 106, startPoint y: 235, endPoint x: 423, endPoint y: 323, distance: 328.5
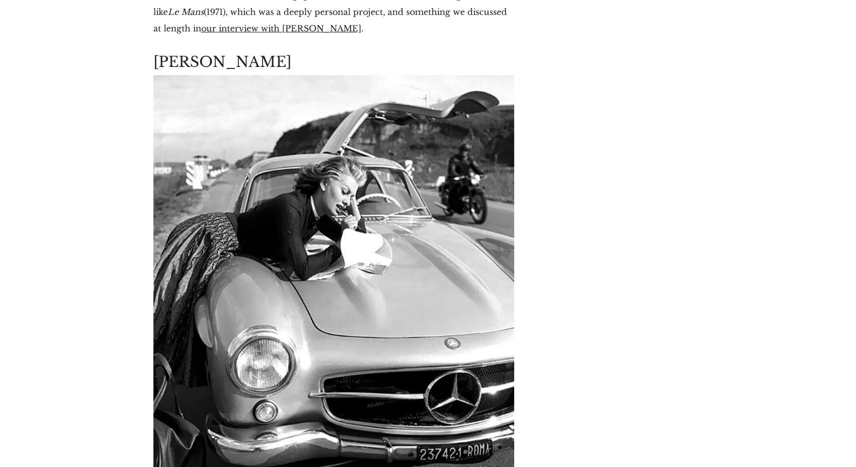
drag, startPoint x: 422, startPoint y: 323, endPoint x: 108, endPoint y: 234, distance: 326.3
drag, startPoint x: 307, startPoint y: 296, endPoint x: 435, endPoint y: 323, distance: 131.4
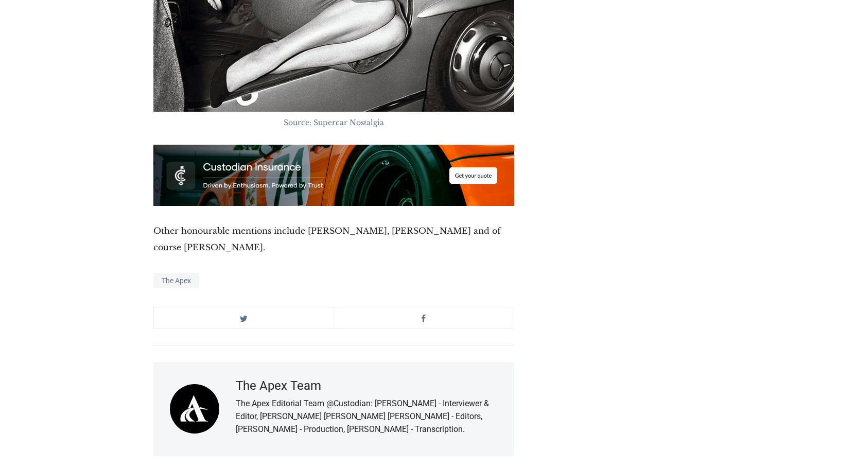
scroll to position [10808, 0]
